Goal: Information Seeking & Learning: Learn about a topic

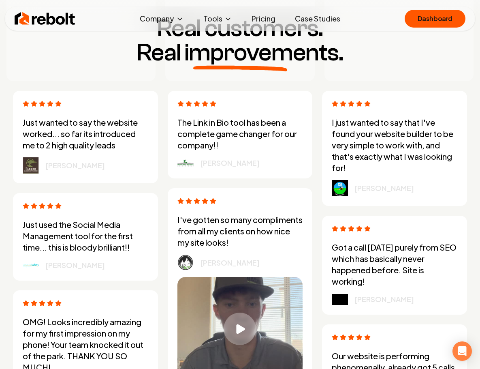
scroll to position [2200, 0]
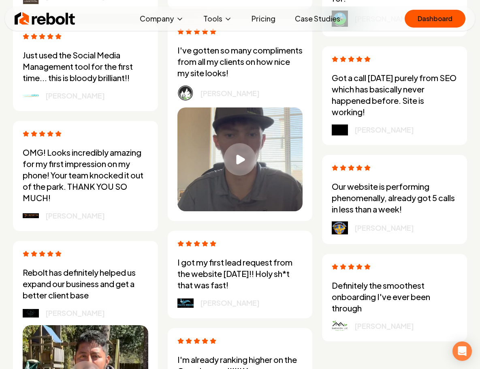
click at [260, 12] on link "Pricing" at bounding box center [263, 19] width 37 height 16
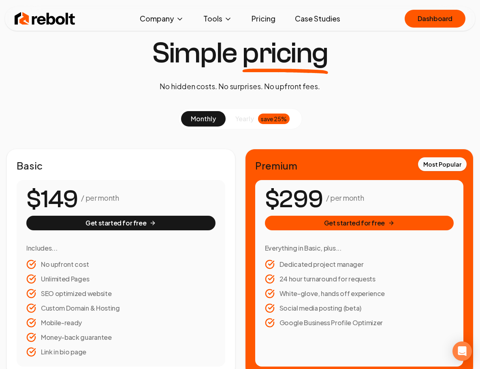
scroll to position [27, 0]
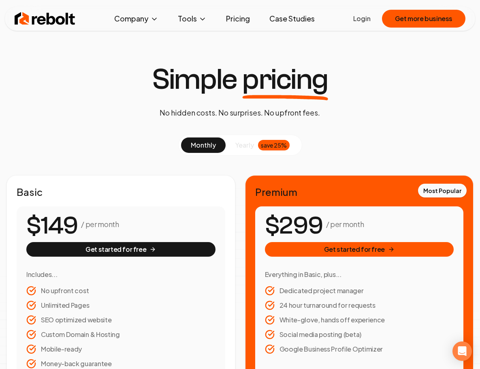
scroll to position [27, 0]
